Goal: Information Seeking & Learning: Check status

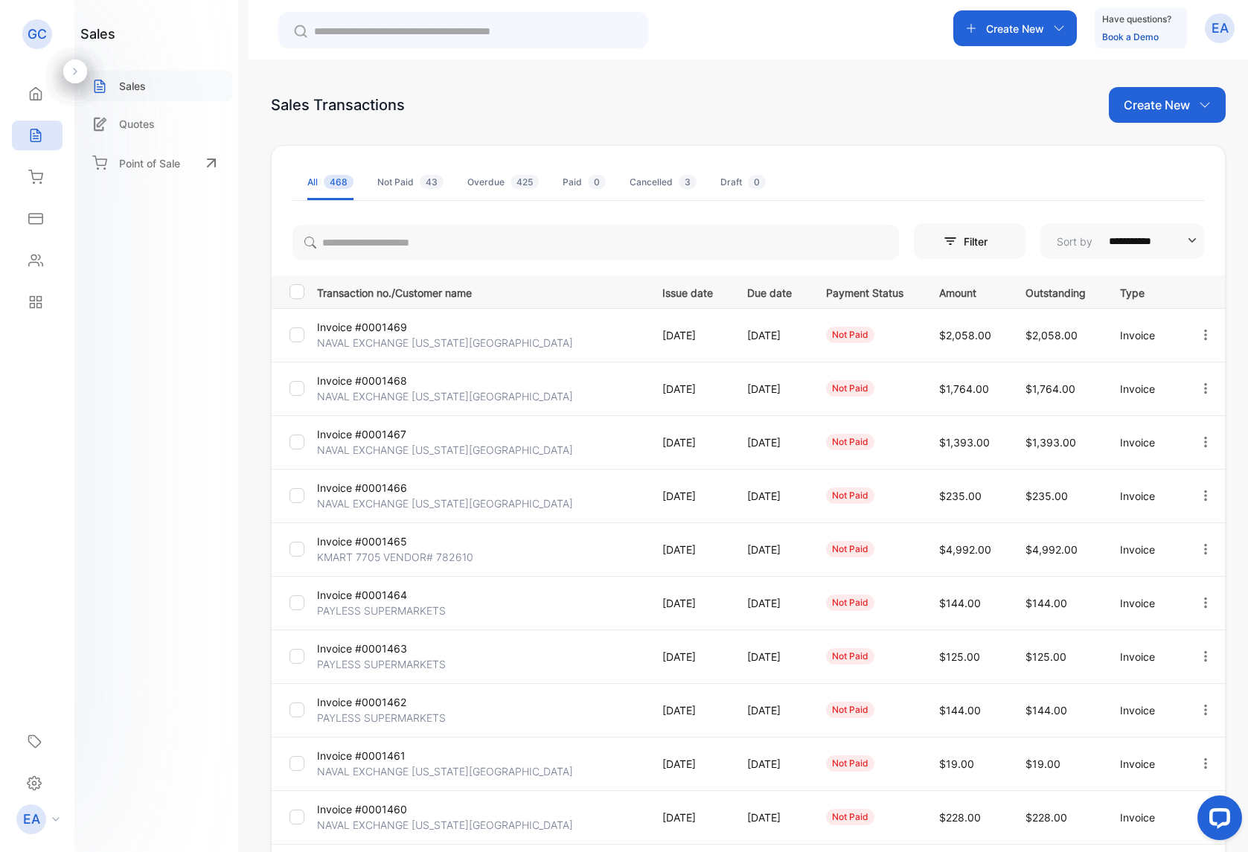
click at [138, 85] on p "Sales" at bounding box center [132, 86] width 27 height 16
click at [422, 507] on p "NAVAL EXCHANGE [US_STATE][GEOGRAPHIC_DATA]" at bounding box center [445, 504] width 256 height 16
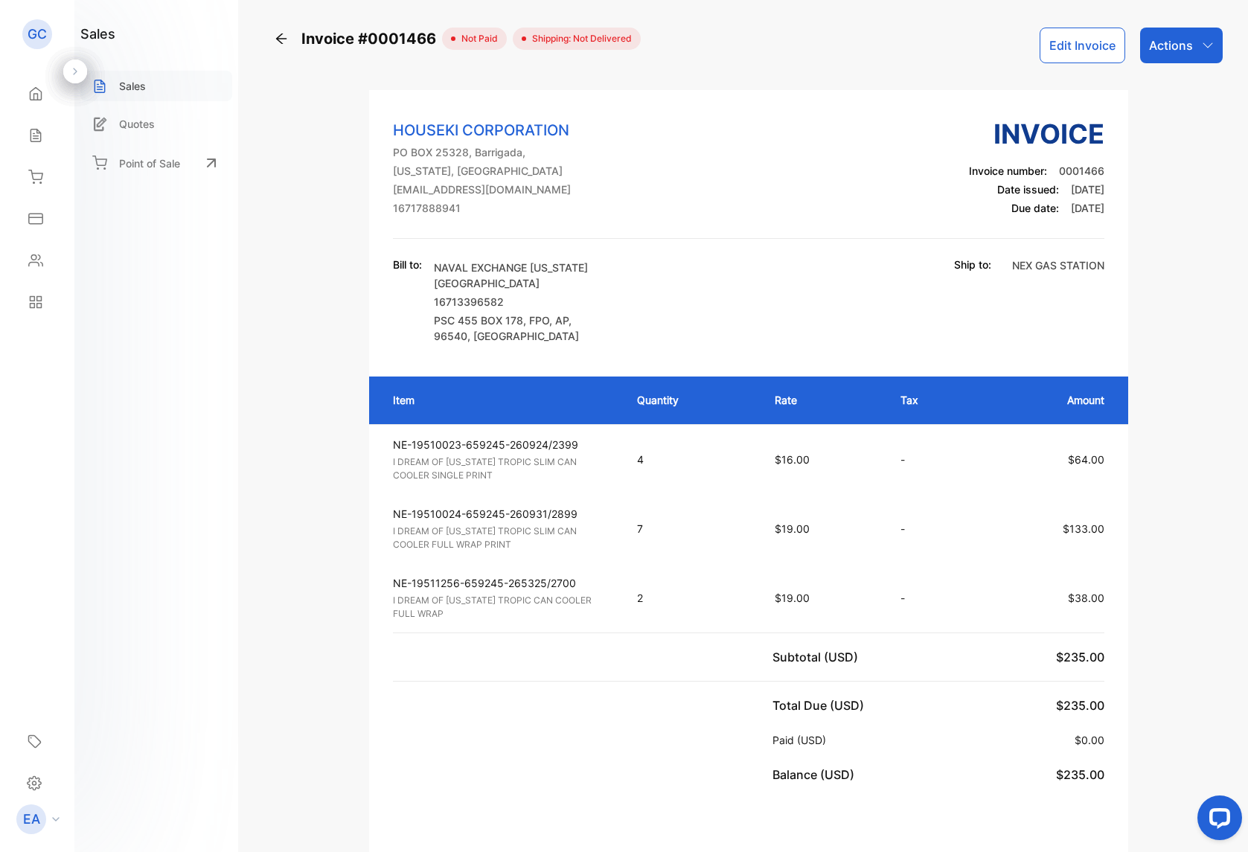
click at [103, 85] on icon at bounding box center [99, 86] width 15 height 15
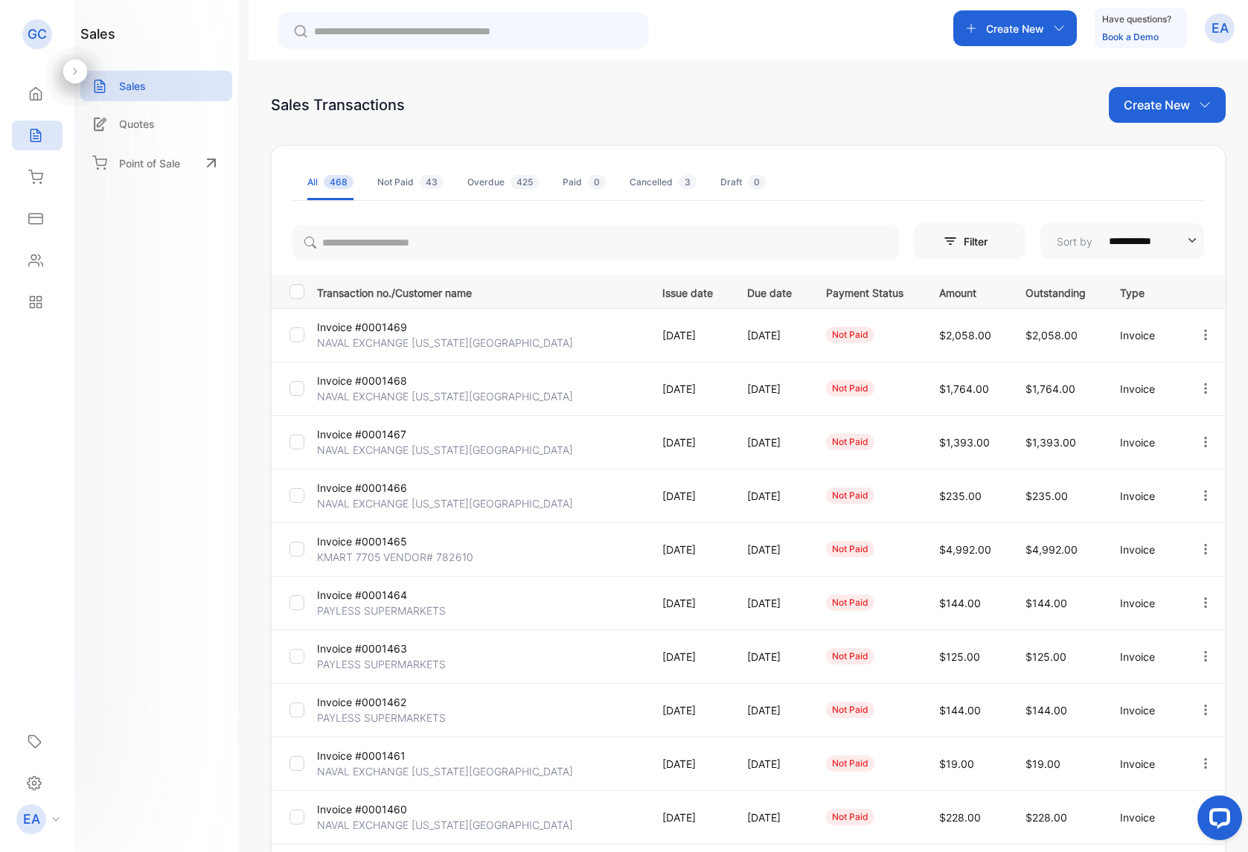
click at [336, 445] on p "NAVAL EXCHANGE [US_STATE][GEOGRAPHIC_DATA]" at bounding box center [445, 450] width 256 height 16
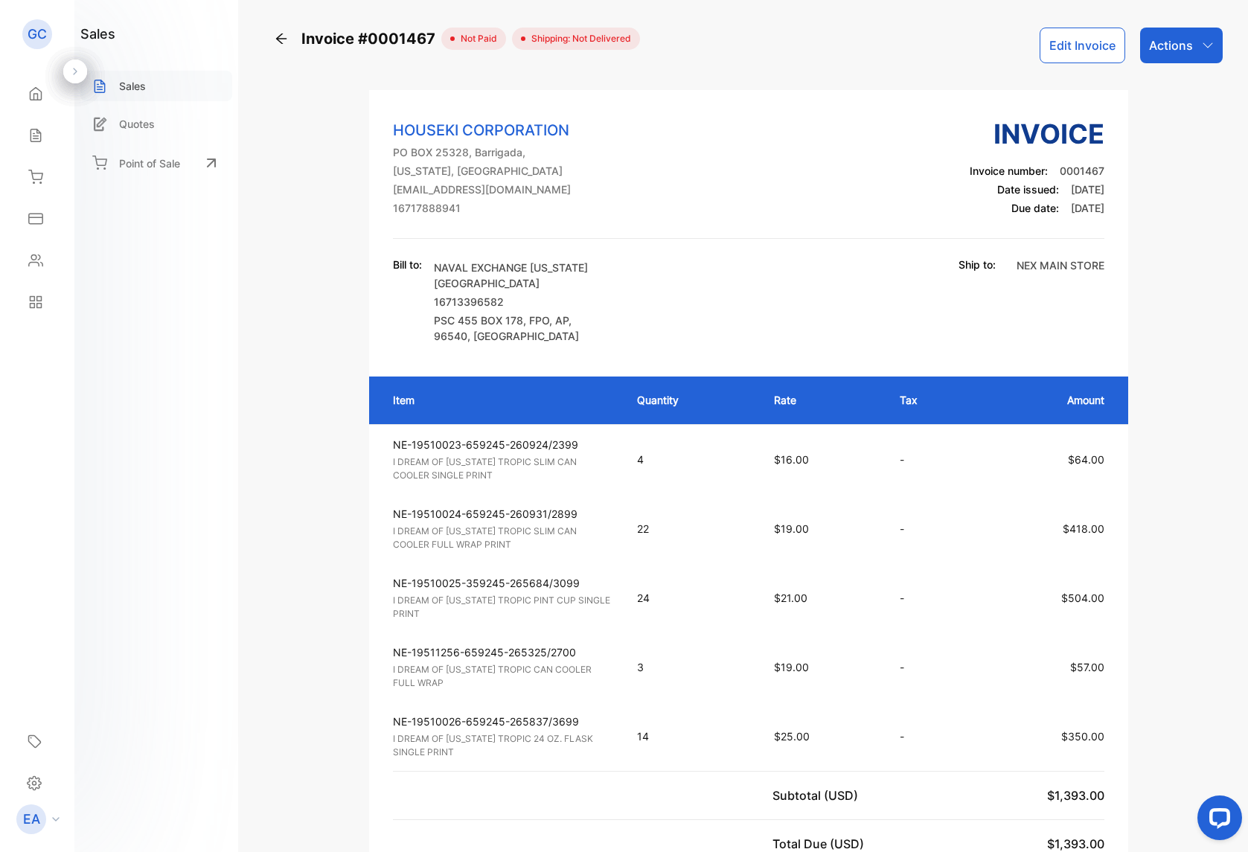
click at [114, 90] on div "Sales" at bounding box center [156, 86] width 152 height 31
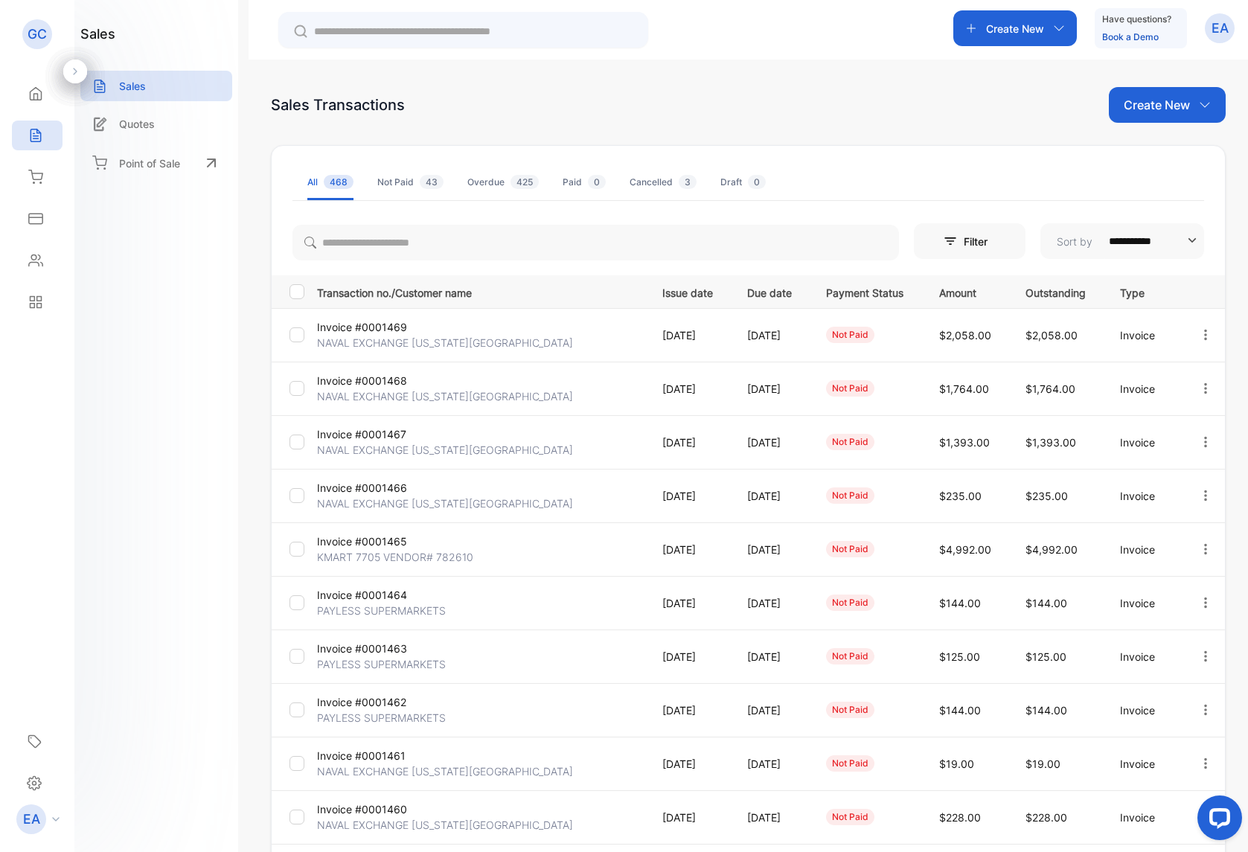
click at [381, 391] on p "NAVAL EXCHANGE [US_STATE][GEOGRAPHIC_DATA]" at bounding box center [445, 396] width 256 height 16
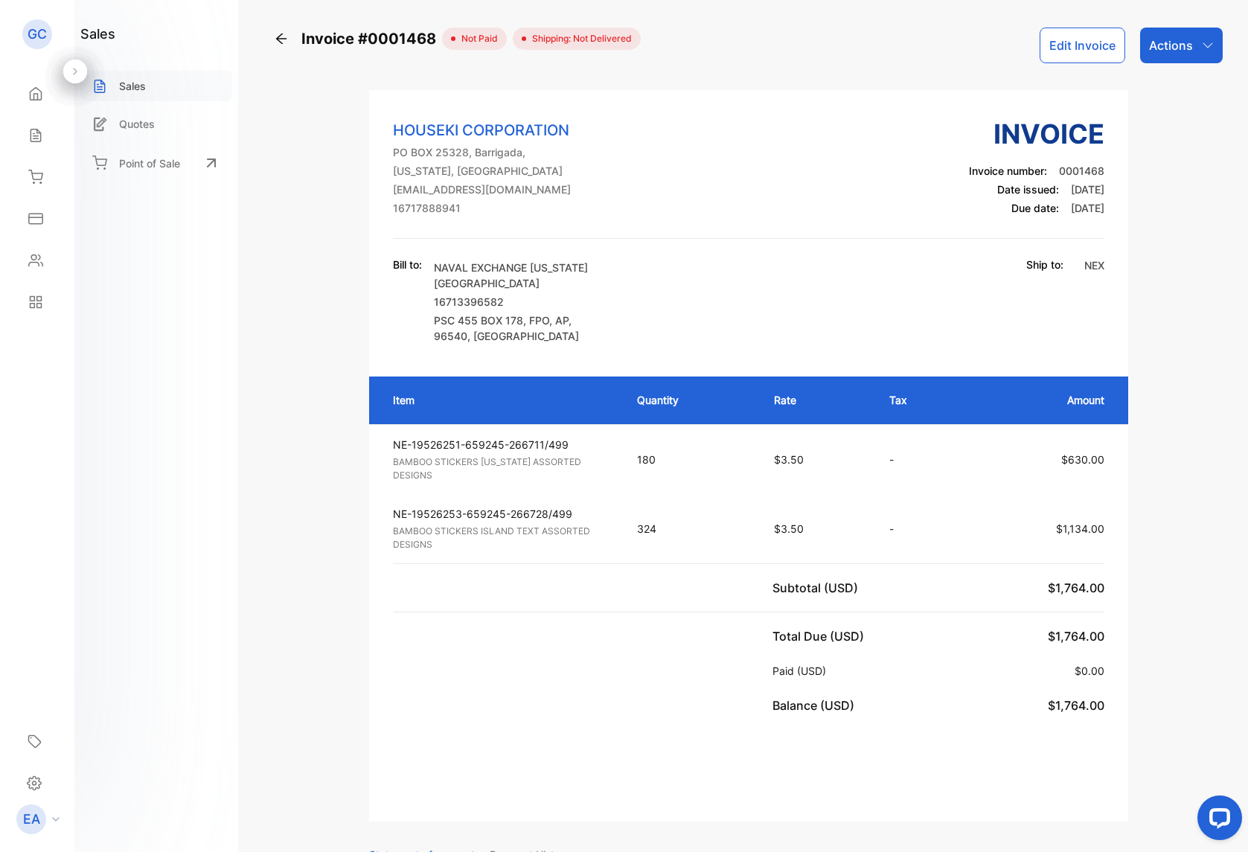
click at [182, 86] on div "Sales" at bounding box center [156, 86] width 152 height 31
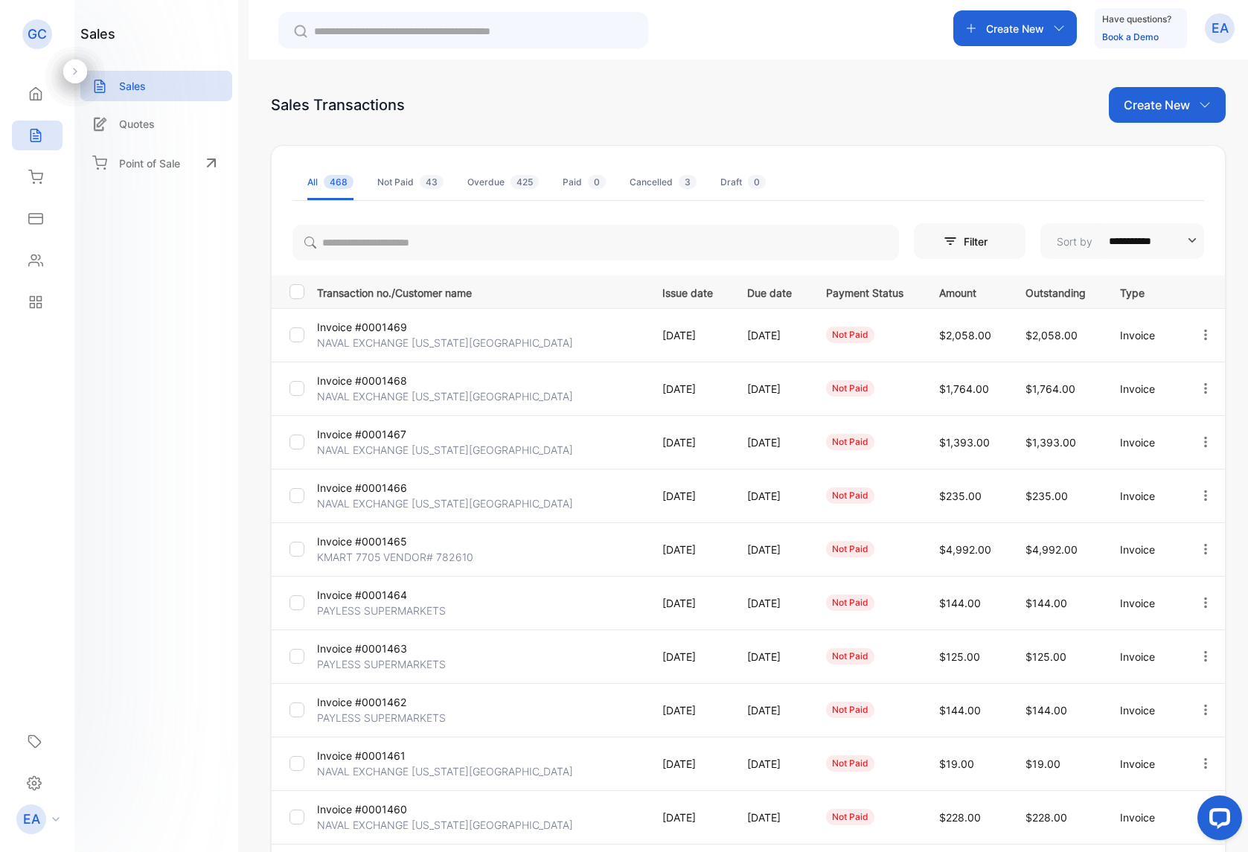
click at [420, 327] on td "Invoice #0001469 NAVAL EXCHANGE GUAM US NAVAL STATION" at bounding box center [477, 335] width 333 height 54
click at [416, 332] on p "Invoice #0001469" at bounding box center [371, 327] width 109 height 16
